Goal: Task Accomplishment & Management: Use online tool/utility

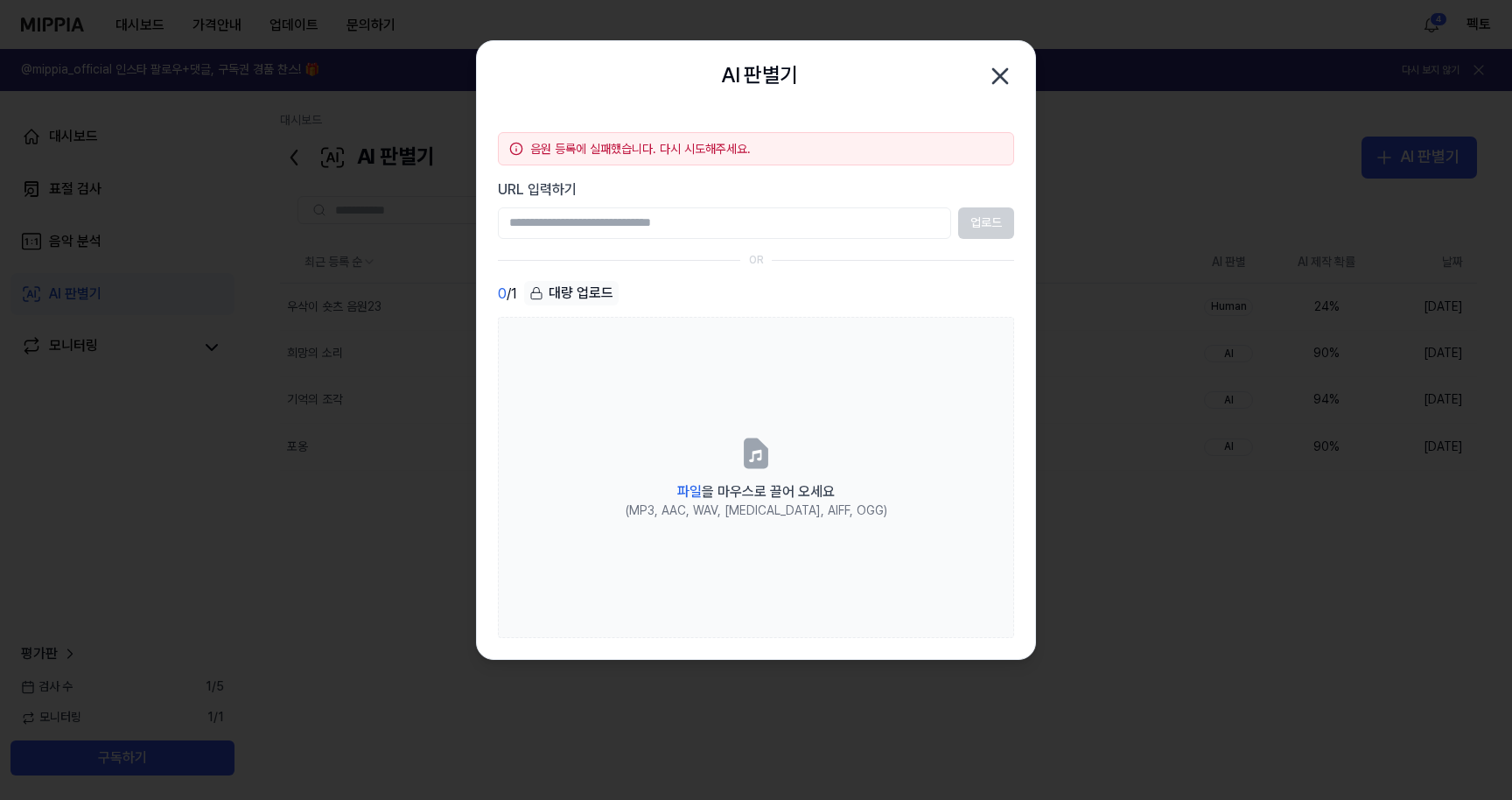
click at [1005, 77] on icon "button" at bounding box center [999, 75] width 28 height 28
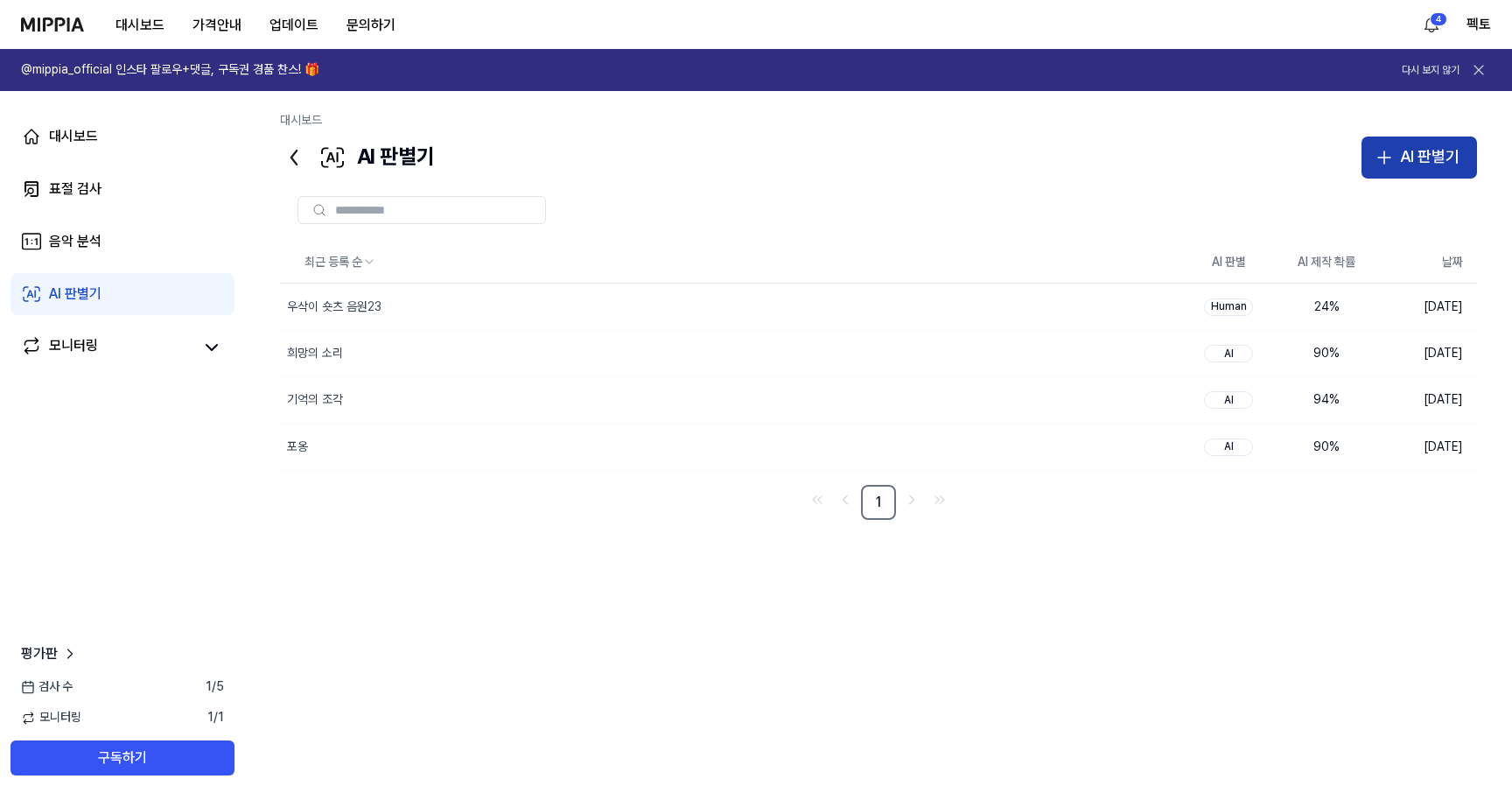
click at [1405, 147] on div "AI 판별기" at bounding box center [1429, 157] width 60 height 26
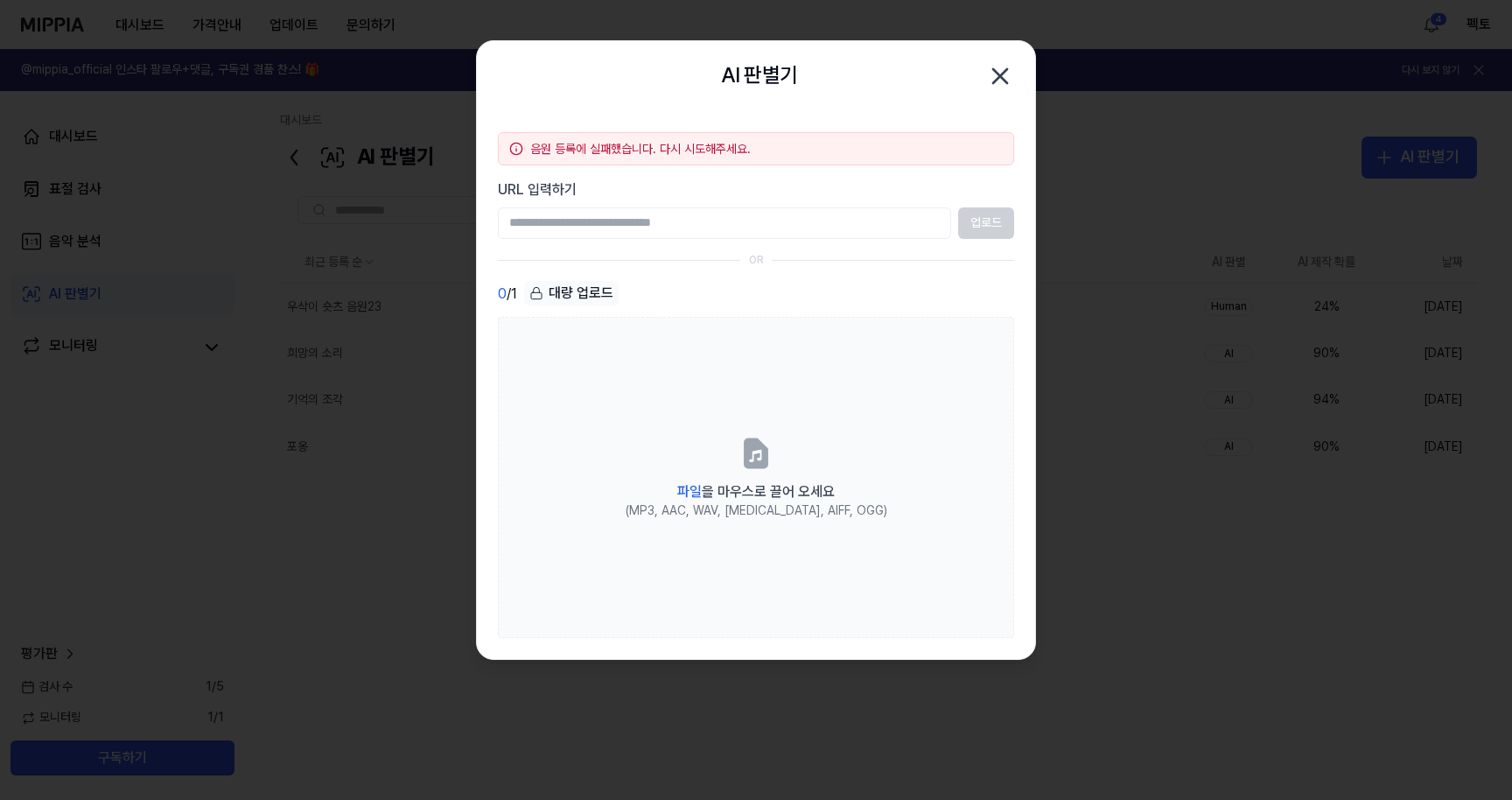
click at [1002, 84] on icon "button" at bounding box center [999, 75] width 28 height 28
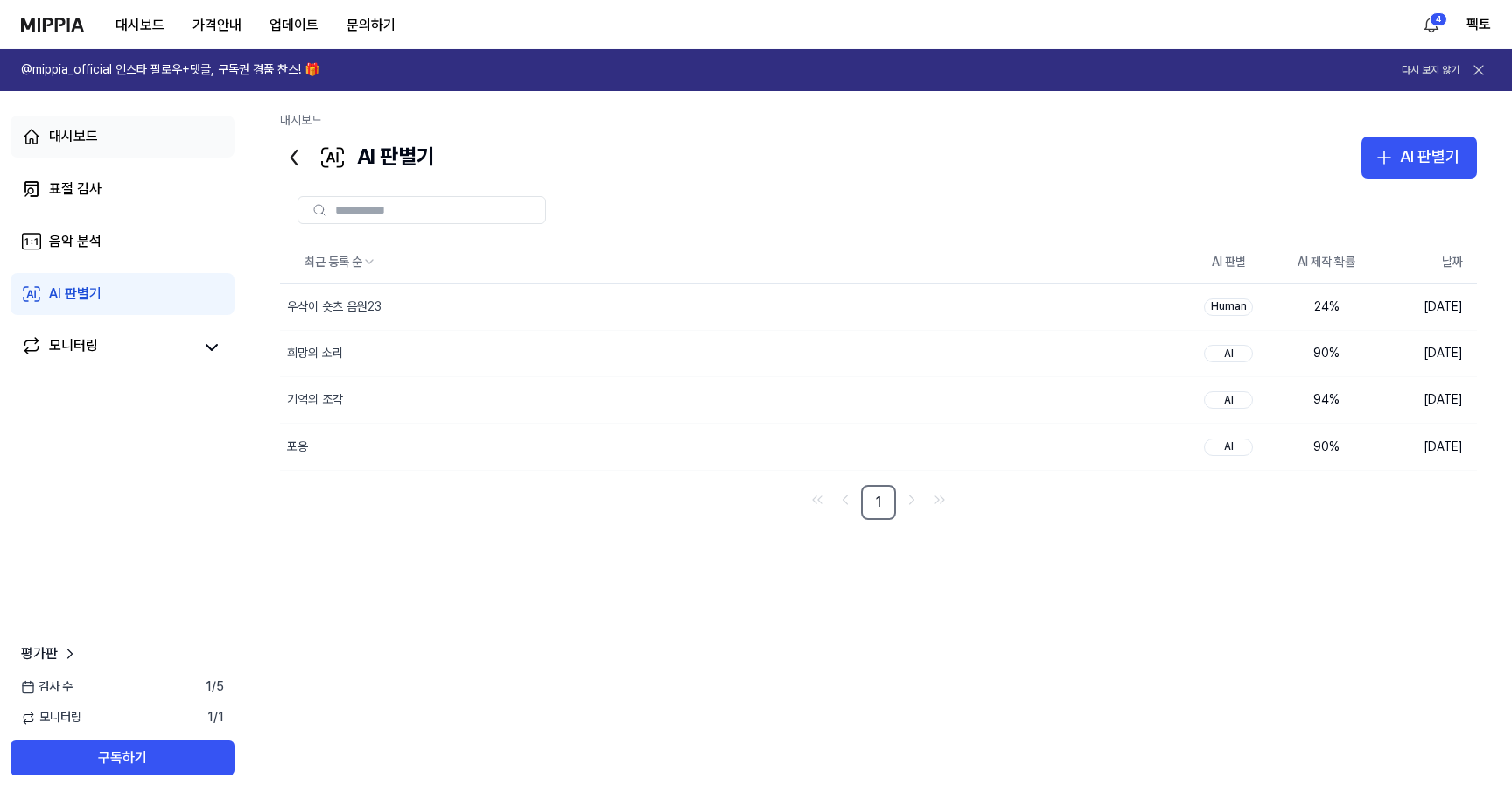
click at [146, 143] on link "대시보드" at bounding box center [123, 137] width 224 height 42
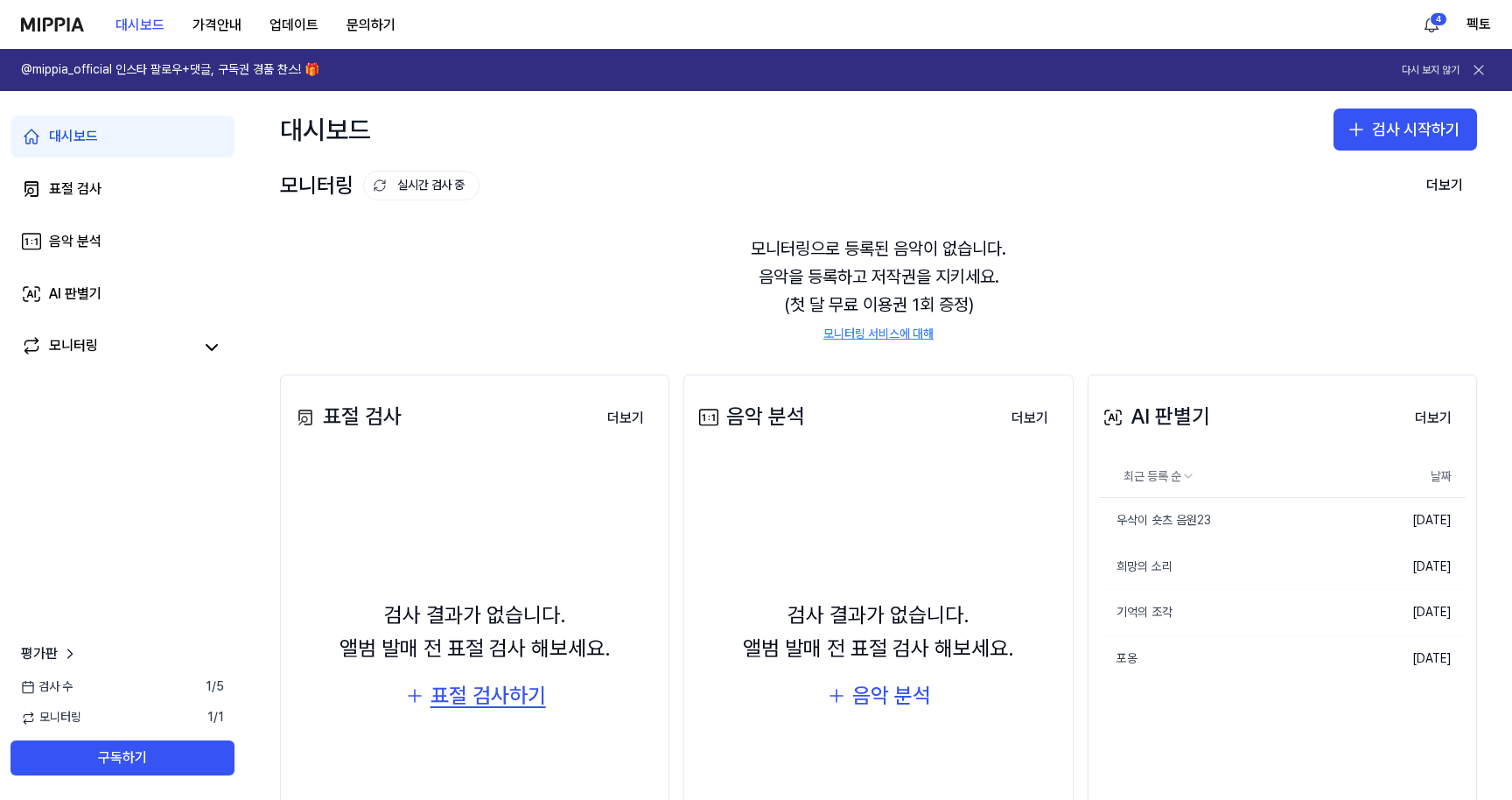
click at [477, 710] on div "표절 검사하기" at bounding box center [488, 695] width 116 height 33
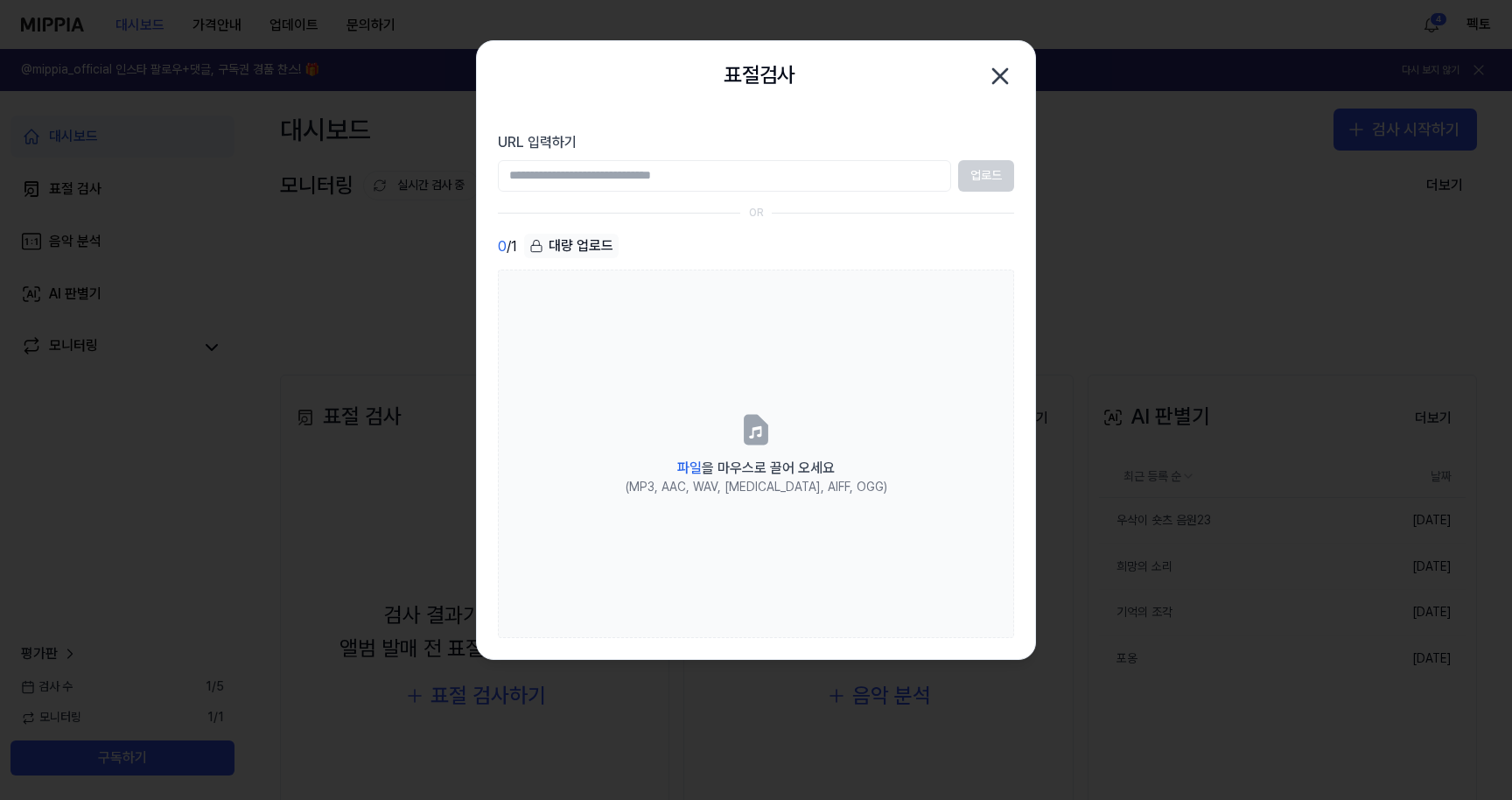
click at [1004, 78] on icon "button" at bounding box center [999, 75] width 28 height 28
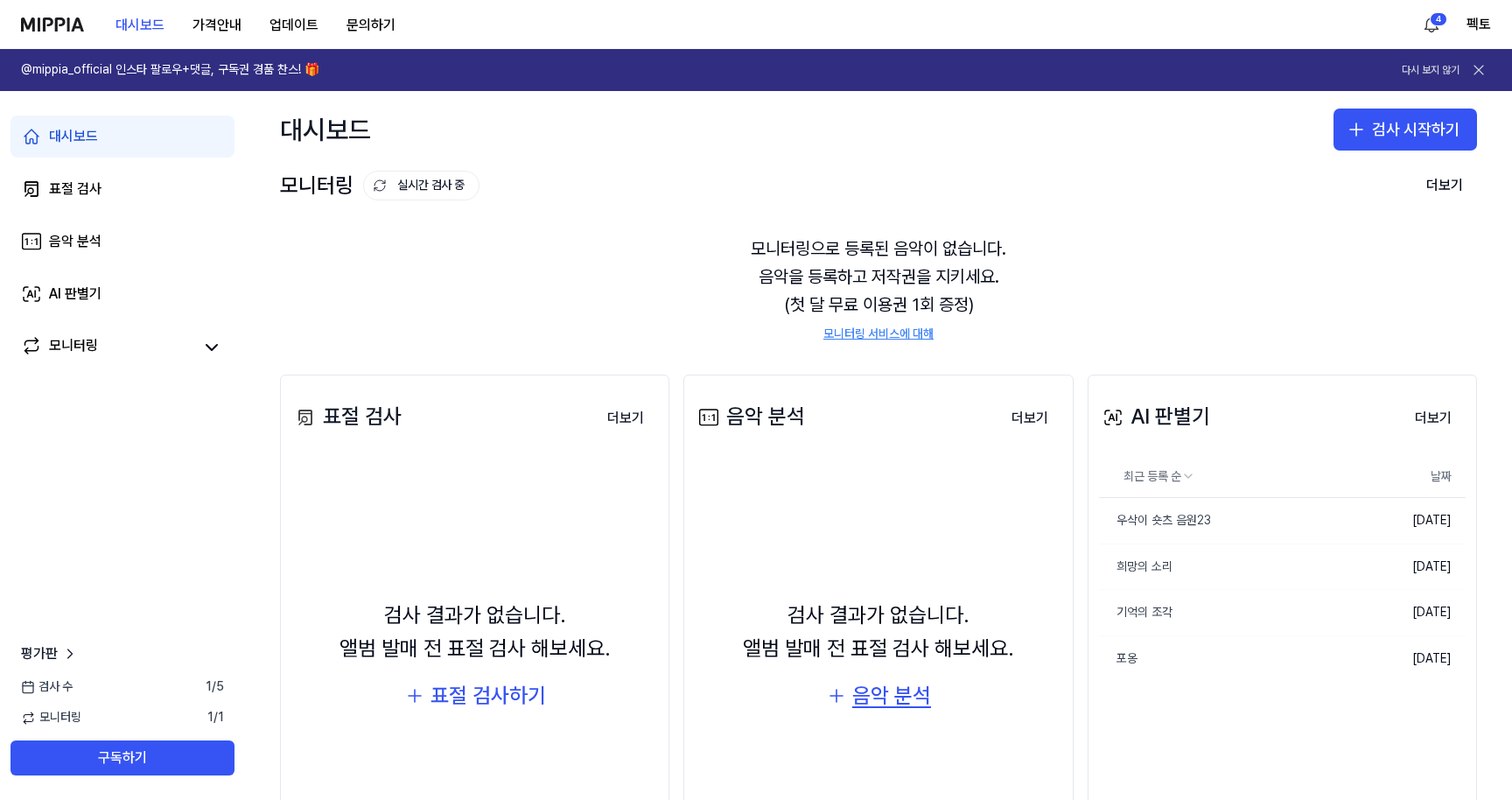
click at [871, 699] on div "음악 분석" at bounding box center [891, 695] width 79 height 33
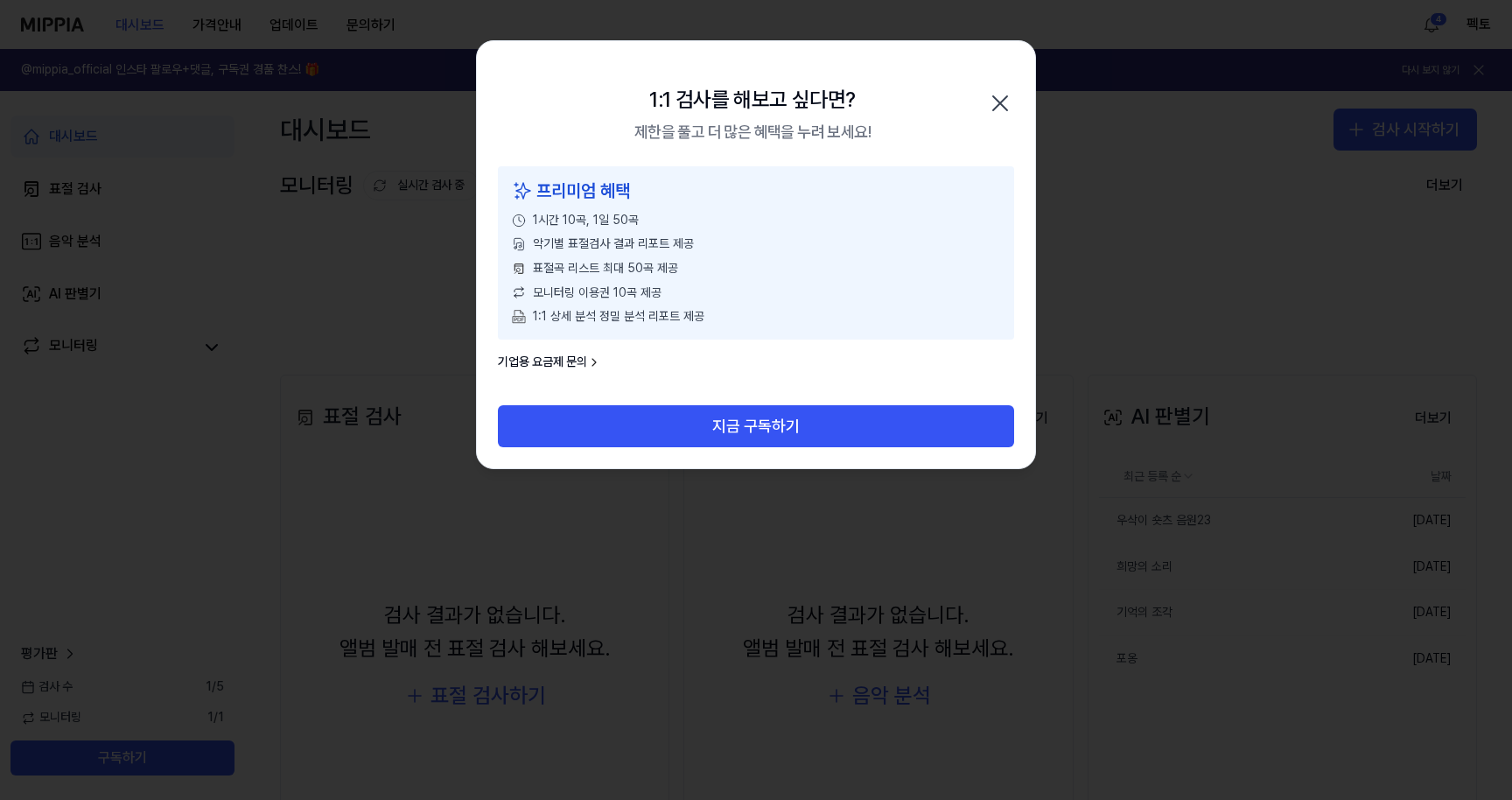
click at [1015, 102] on div "1:1 검사를 해보고 싶다면? 제한을 풀고 더 많은 혜택을 누려 보세요! 닫기" at bounding box center [756, 104] width 558 height 125
click at [1003, 100] on icon "button" at bounding box center [1000, 103] width 14 height 14
